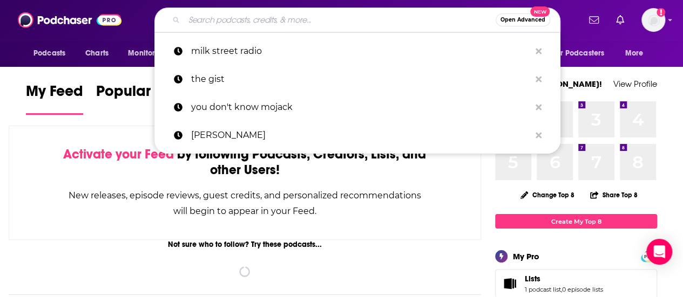
click at [324, 21] on input "Search podcasts, credits, & more..." at bounding box center [340, 19] width 312 height 17
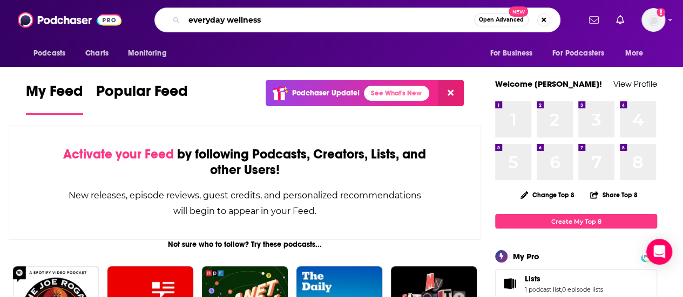
type input "everyday wellness"
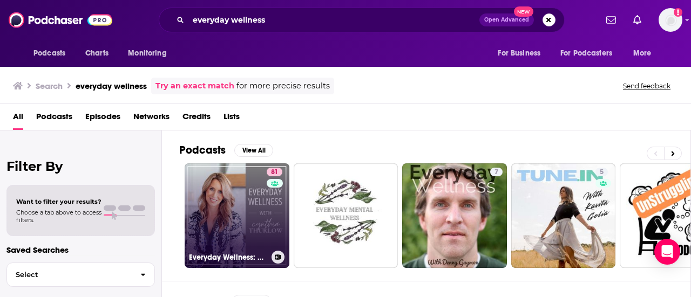
click at [229, 205] on link "81 Everyday Wellness: Midlife Hormones, Health, and Science for Women 35+" at bounding box center [237, 216] width 105 height 105
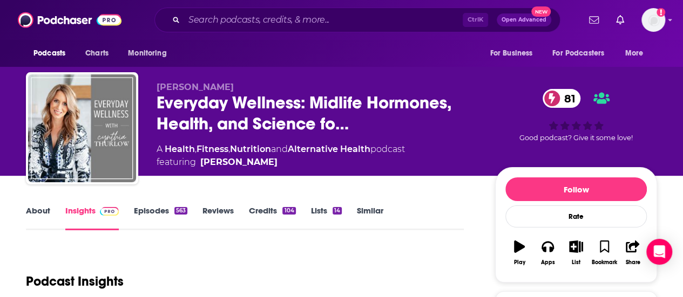
scroll to position [108, 0]
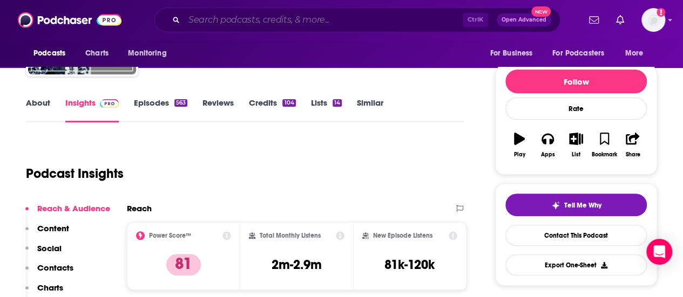
click at [290, 12] on input "Search podcasts, credits, & more..." at bounding box center [323, 19] width 279 height 17
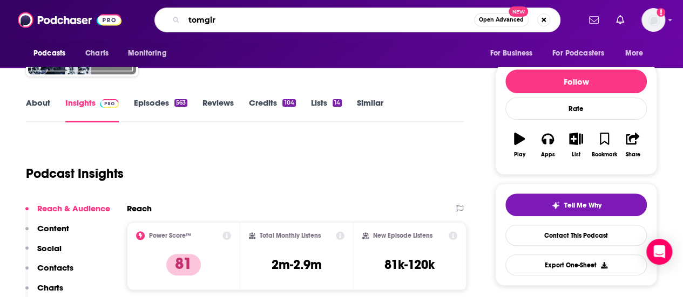
type input "tomgirl"
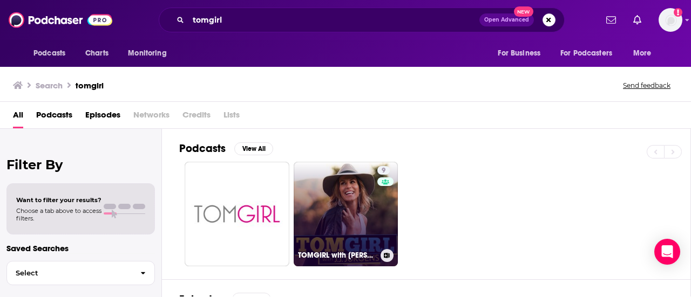
click at [331, 184] on link "9 TOMGIRL with [PERSON_NAME]" at bounding box center [346, 214] width 105 height 105
